Goal: Information Seeking & Learning: Check status

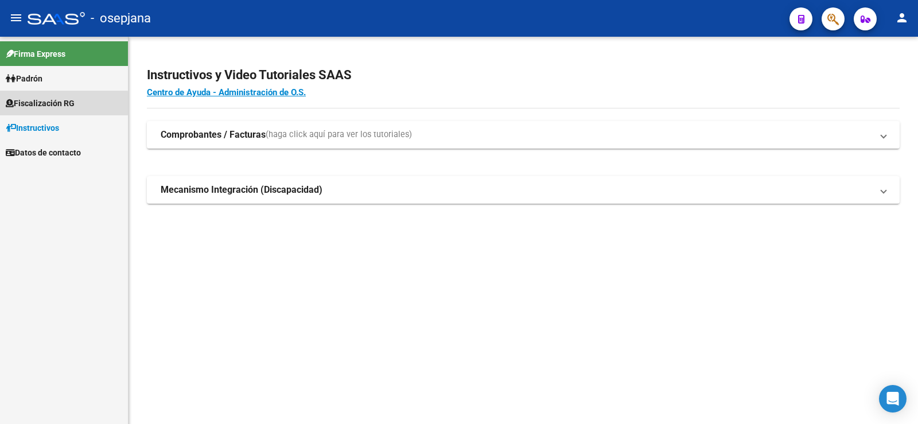
click at [47, 105] on span "Fiscalización RG" at bounding box center [40, 103] width 69 height 13
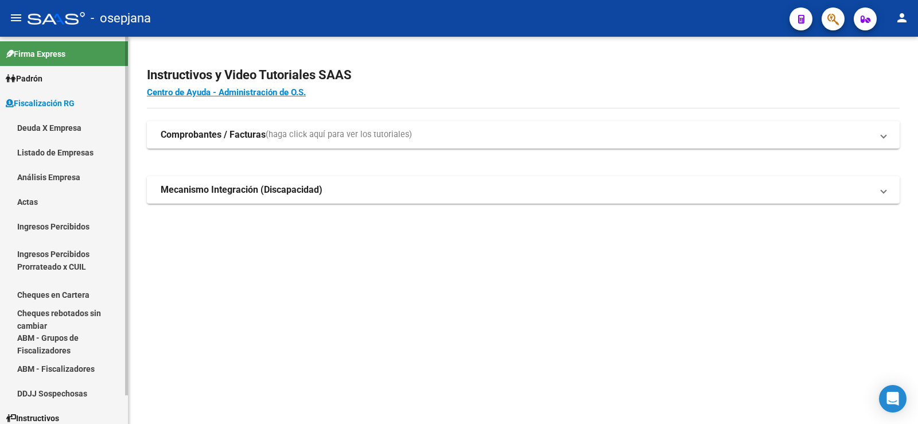
click at [42, 177] on link "Análisis Empresa" at bounding box center [64, 177] width 128 height 25
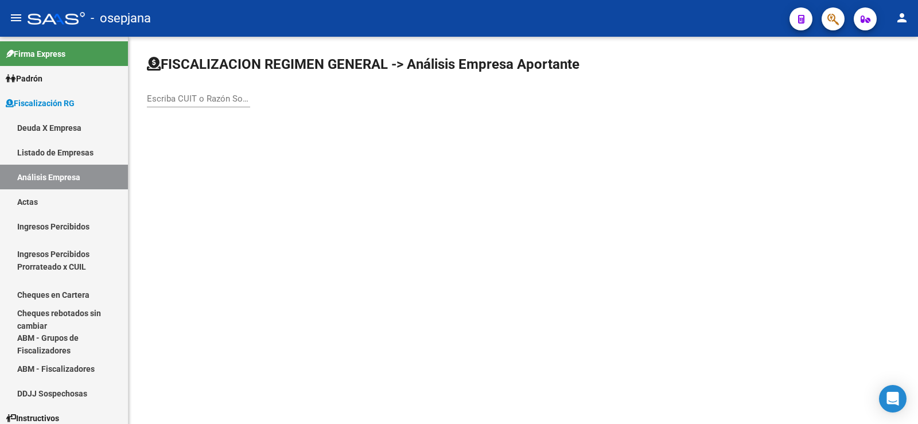
click at [182, 106] on div "Escriba CUIT o Razón Social para buscar" at bounding box center [198, 95] width 103 height 25
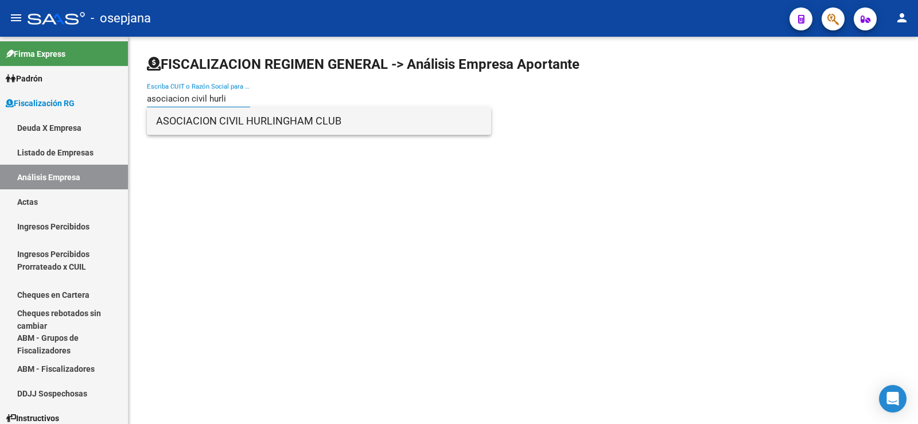
type input "asociacion civil hurli"
click at [227, 123] on span "ASOCIACION CIVIL HURLINGHAM CLUB" at bounding box center [319, 121] width 326 height 28
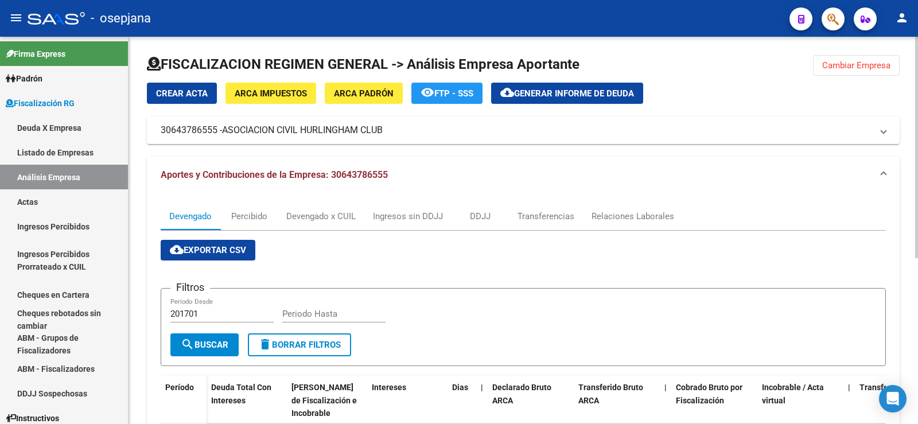
click at [850, 68] on span "Cambiar Empresa" at bounding box center [856, 65] width 68 height 10
click at [840, 65] on div at bounding box center [523, 69] width 752 height 28
click at [837, 62] on div at bounding box center [523, 69] width 752 height 28
click at [861, 67] on div at bounding box center [523, 69] width 752 height 28
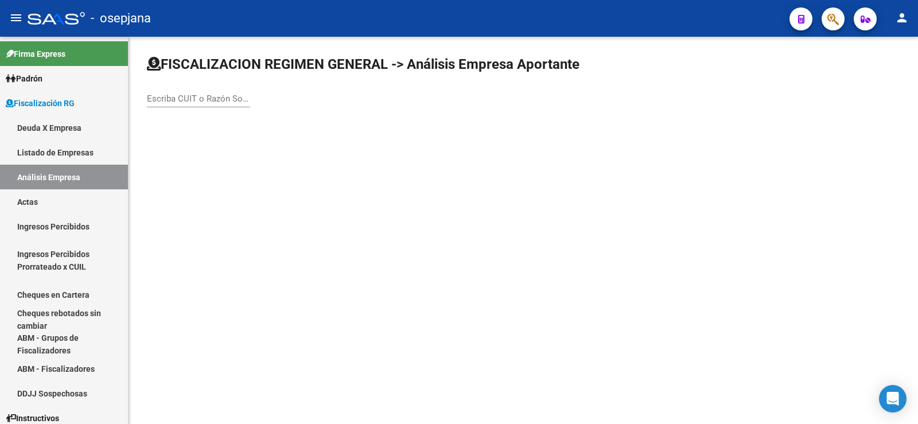
click at [191, 106] on div "Escriba CUIT o Razón Social para buscar" at bounding box center [198, 95] width 103 height 25
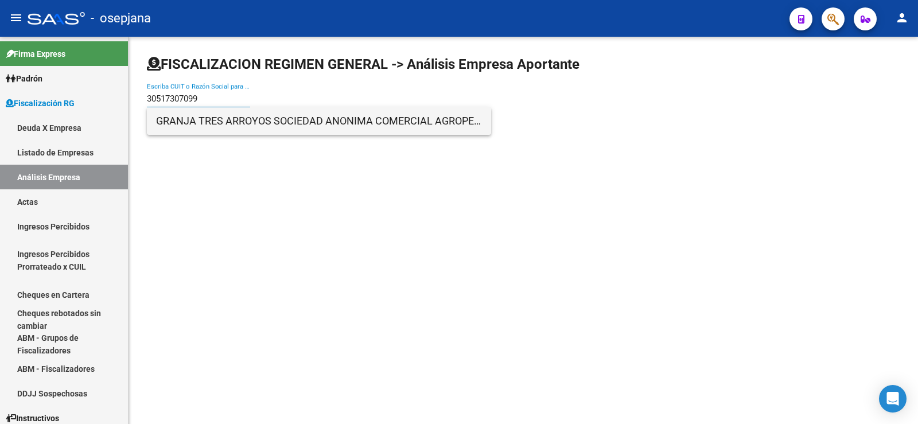
type input "30517307099"
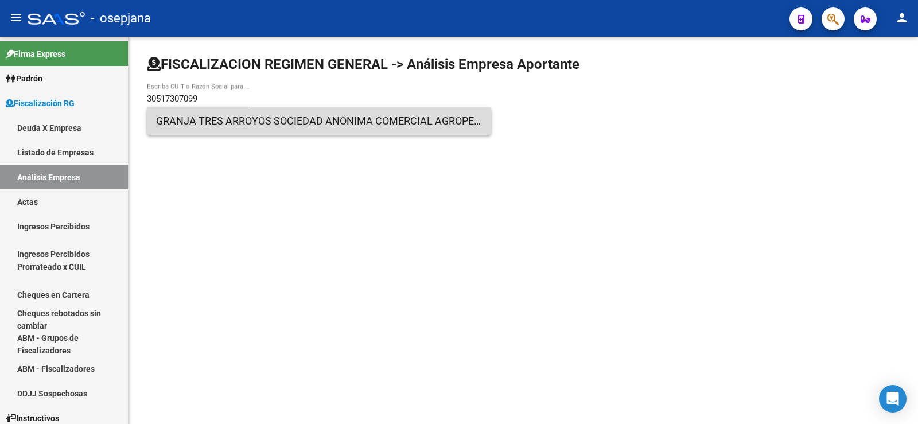
click at [253, 120] on span "GRANJA TRES ARROYOS SOCIEDAD ANONIMA COMERCIAL AGROPECUARIA FIN E INDUSTRIAL" at bounding box center [319, 121] width 326 height 28
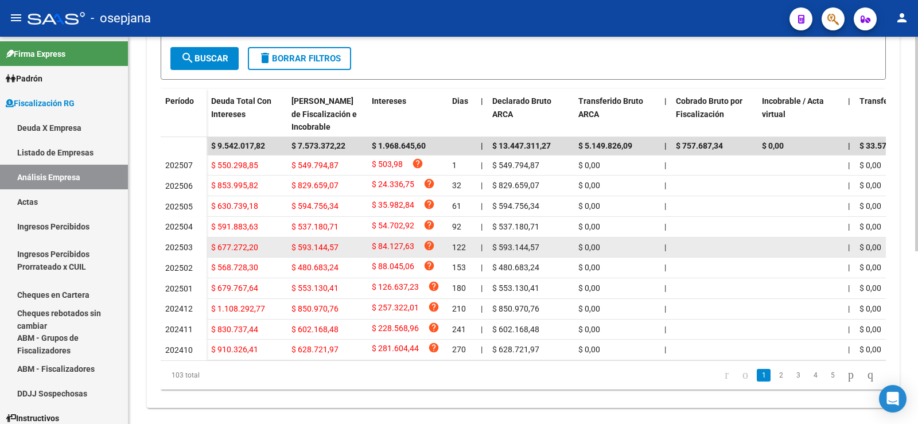
scroll to position [312, 0]
